Goal: Task Accomplishment & Management: Manage account settings

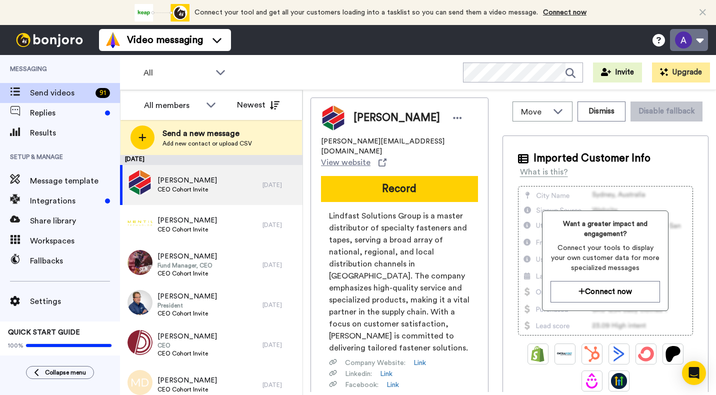
click at [701, 38] on button at bounding box center [689, 40] width 38 height 22
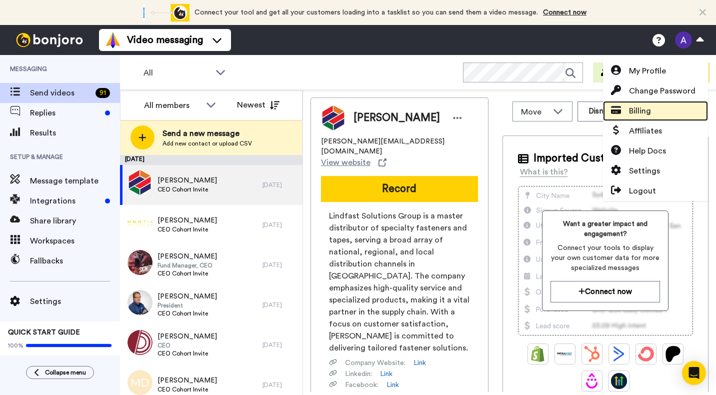
click at [636, 112] on span "Billing" at bounding box center [640, 111] width 22 height 12
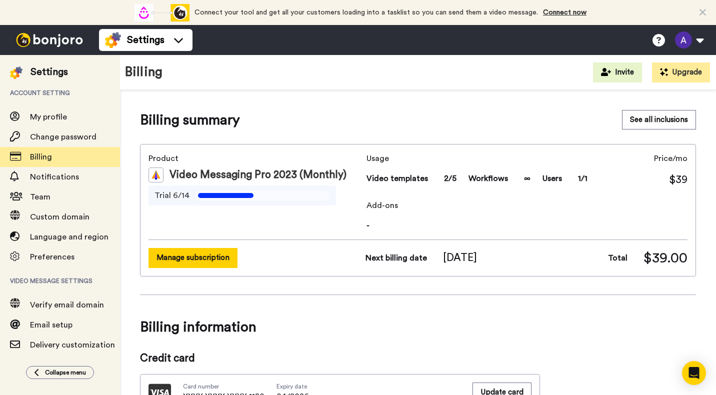
click at [191, 259] on button "Manage subscription" at bounding box center [192, 257] width 89 height 19
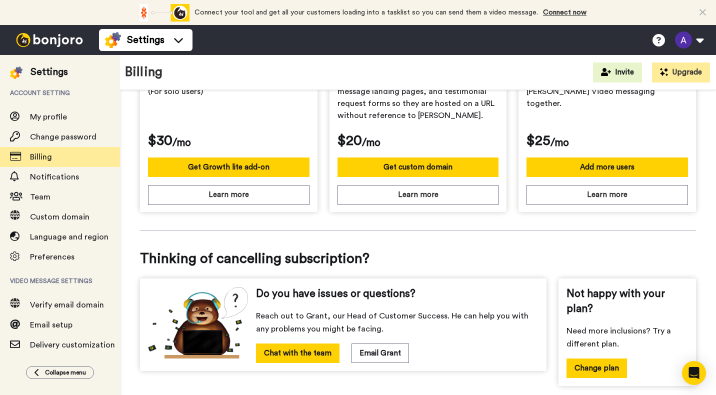
scroll to position [408, 0]
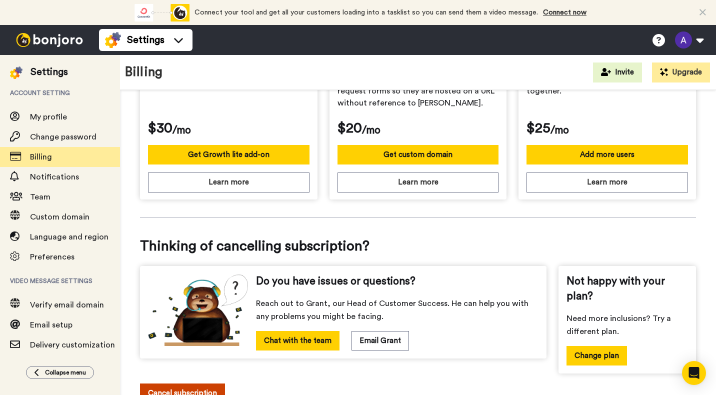
click at [175, 384] on button "Cancel subscription" at bounding box center [182, 392] width 85 height 19
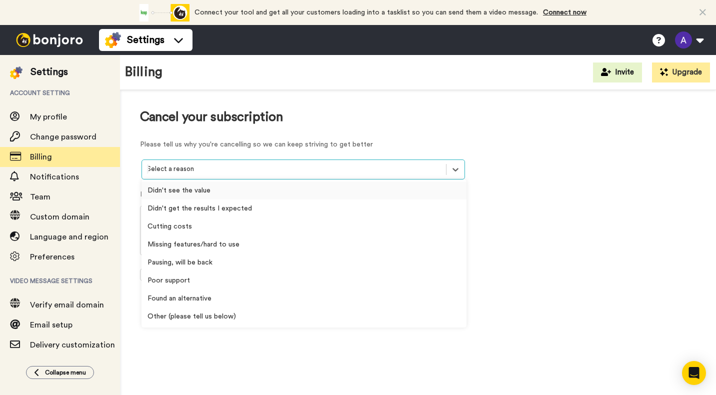
click at [289, 168] on div at bounding box center [294, 168] width 294 height 11
click at [218, 207] on div "Didn't get the results I expected" at bounding box center [303, 208] width 325 height 18
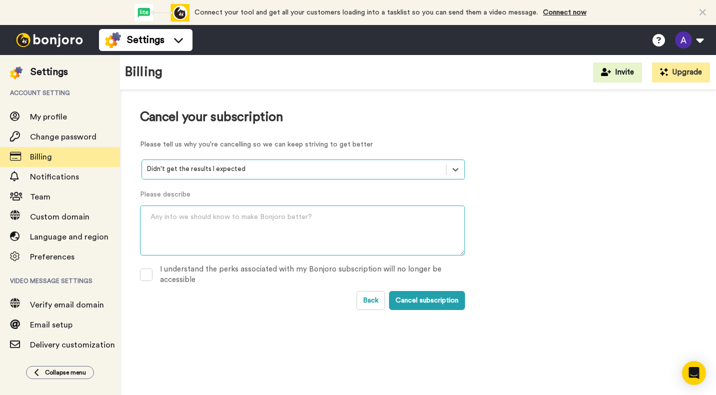
click at [231, 215] on textarea at bounding box center [302, 230] width 325 height 50
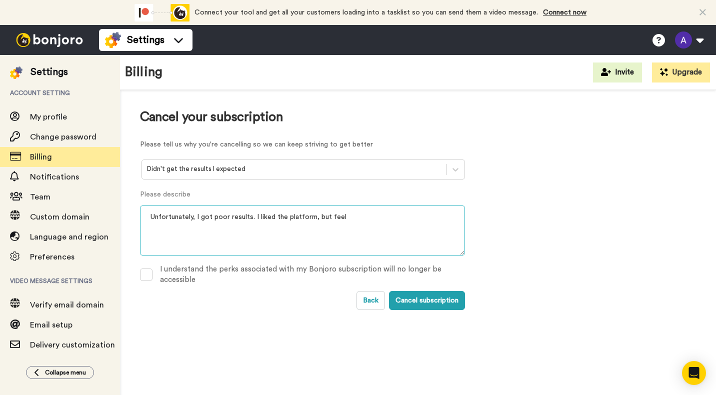
drag, startPoint x: 346, startPoint y: 213, endPoint x: 253, endPoint y: 216, distance: 92.5
click at [253, 216] on textarea "Unfortunately, I got poor results. I liked the platform, but feel" at bounding box center [302, 230] width 325 height 50
type textarea "Unfortunately, I got poor results."
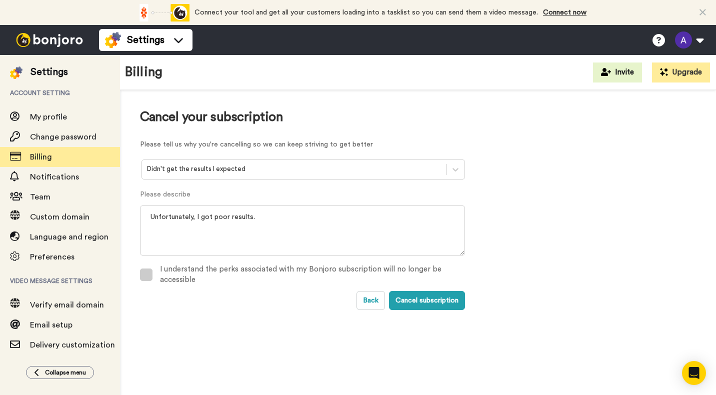
click at [158, 269] on label "I understand the perks associated with my Bonjoro subscription will no longer b…" at bounding box center [302, 274] width 325 height 12
click at [443, 300] on button "Cancel subscription" at bounding box center [427, 300] width 76 height 19
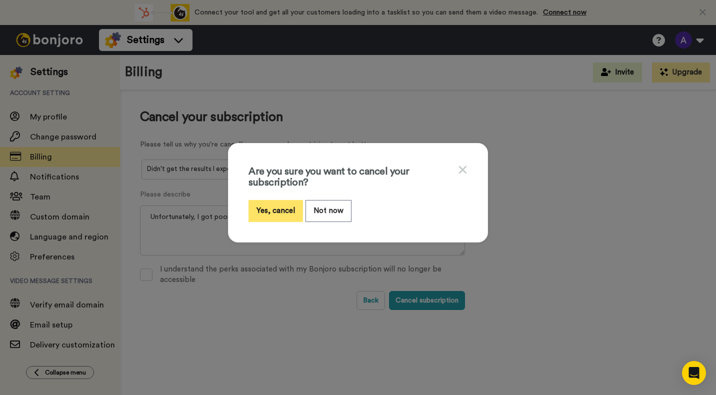
click at [285, 209] on button "Yes, cancel" at bounding box center [275, 210] width 54 height 21
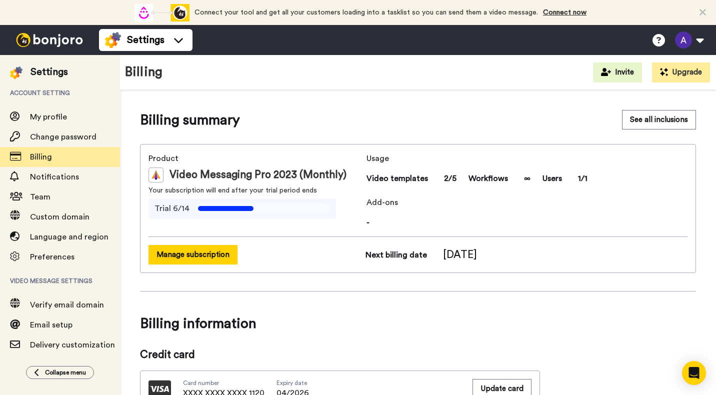
click at [220, 253] on button "Manage subscription" at bounding box center [192, 254] width 89 height 19
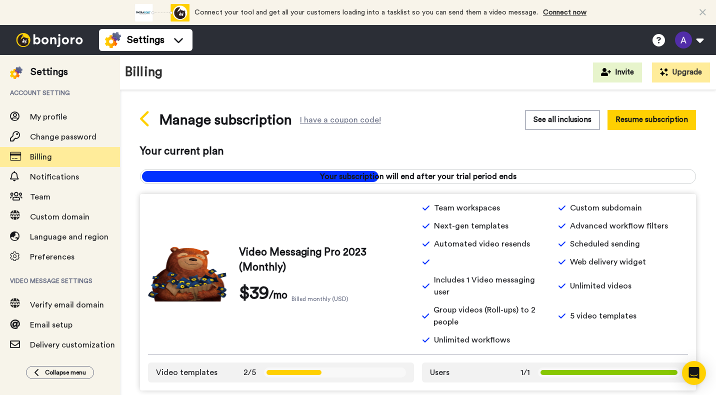
click at [141, 118] on icon at bounding box center [144, 118] width 9 height 15
